Goal: Task Accomplishment & Management: Manage account settings

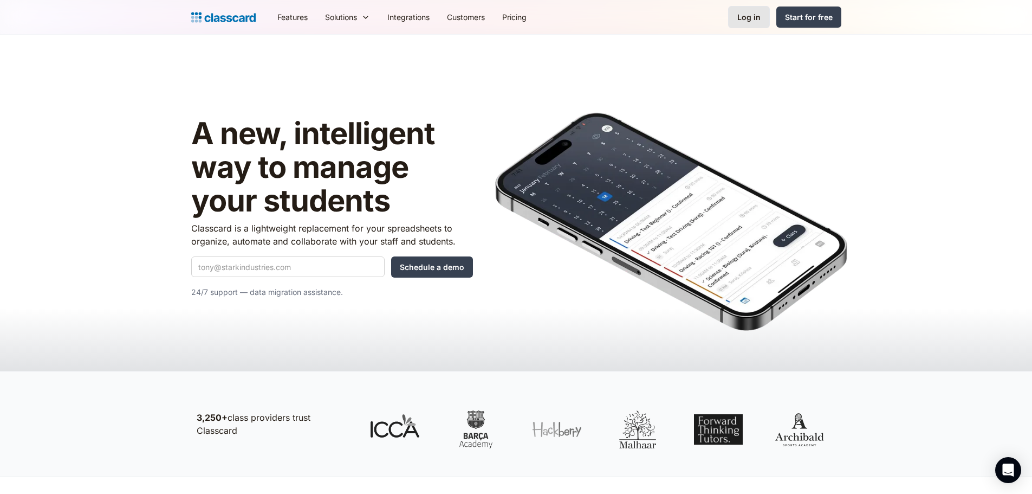
click at [740, 15] on div "Log in" at bounding box center [749, 16] width 23 height 11
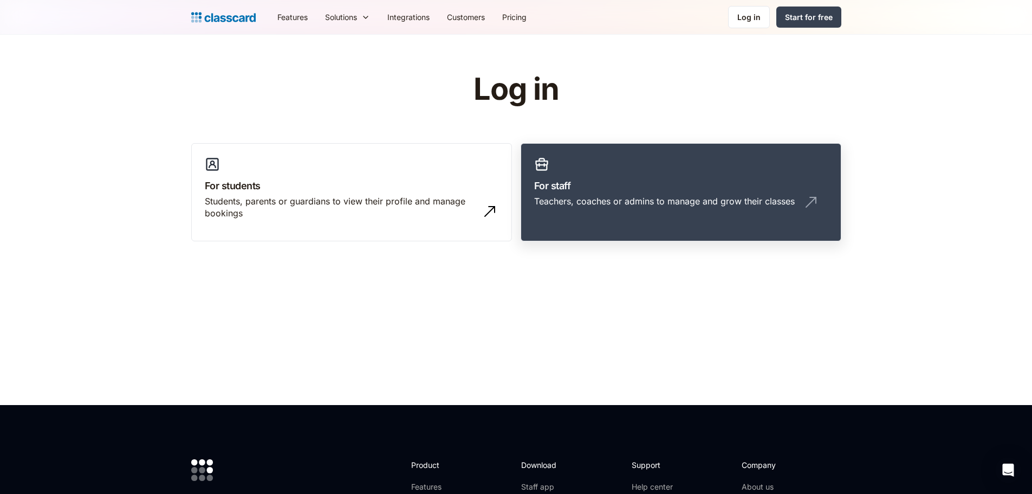
click at [626, 192] on h3 "For staff" at bounding box center [681, 185] width 294 height 15
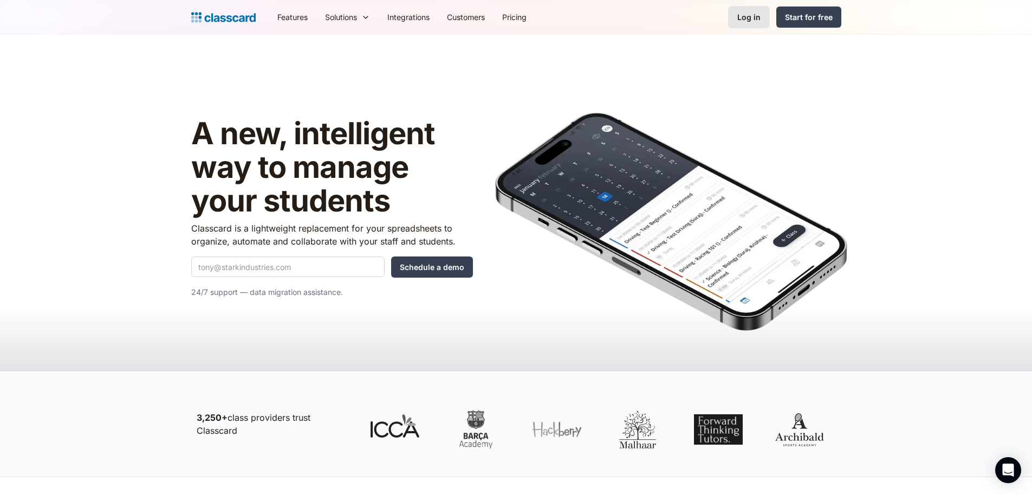
click at [748, 17] on div "Log in" at bounding box center [749, 16] width 23 height 11
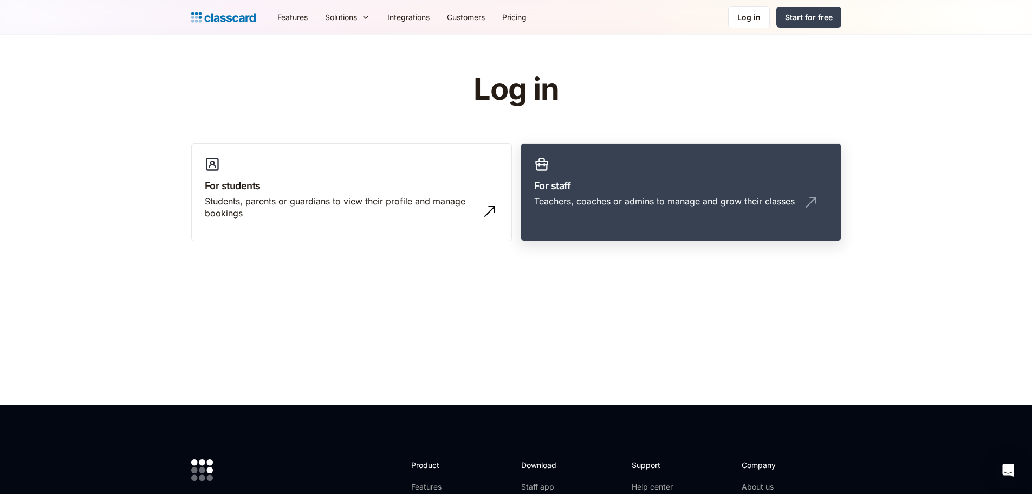
click at [587, 186] on h3 "For staff" at bounding box center [681, 185] width 294 height 15
